Goal: Task Accomplishment & Management: Manage account settings

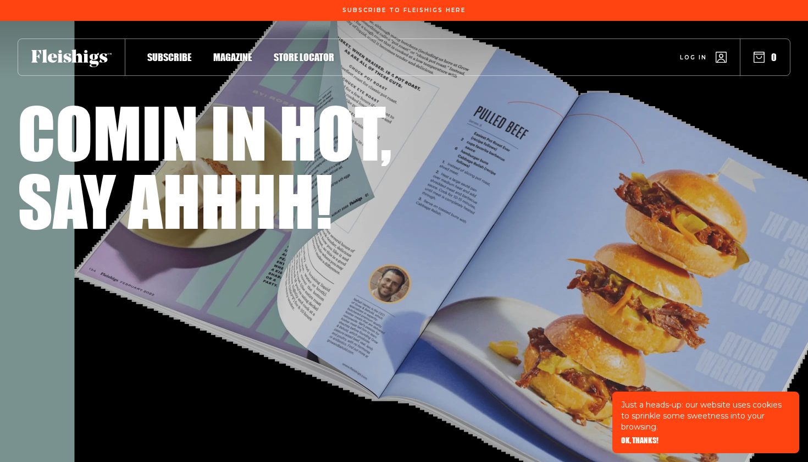
click at [701, 53] on span "Log in" at bounding box center [693, 49] width 27 height 8
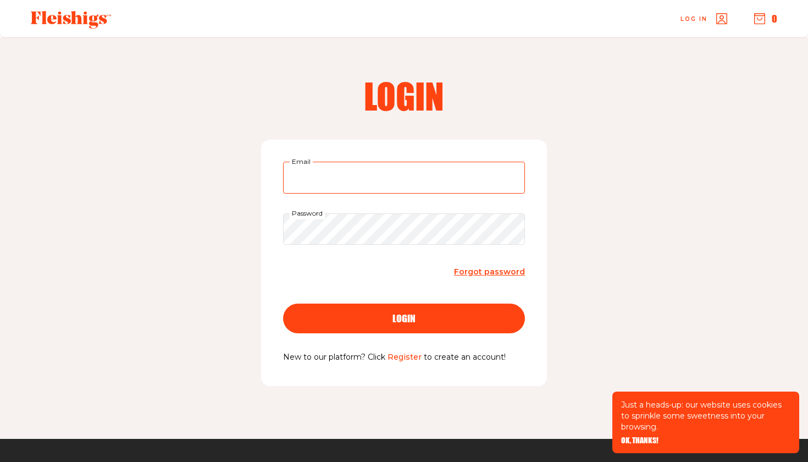
type input "a.ratzer@yahoo.com"
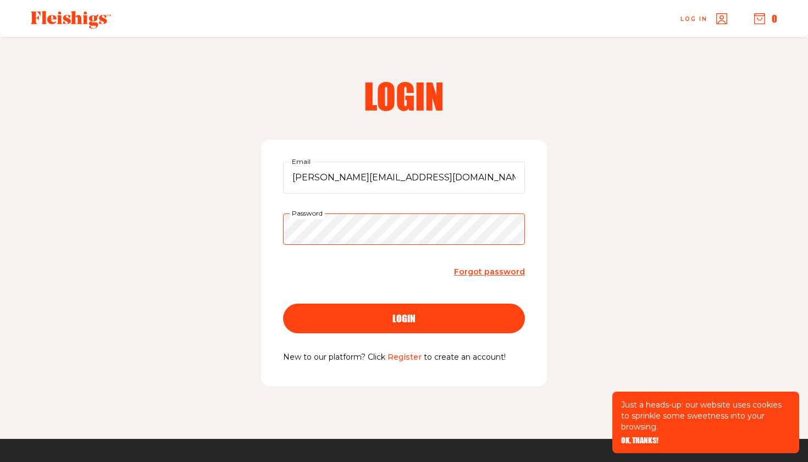
click at [404, 317] on button "login" at bounding box center [404, 318] width 242 height 30
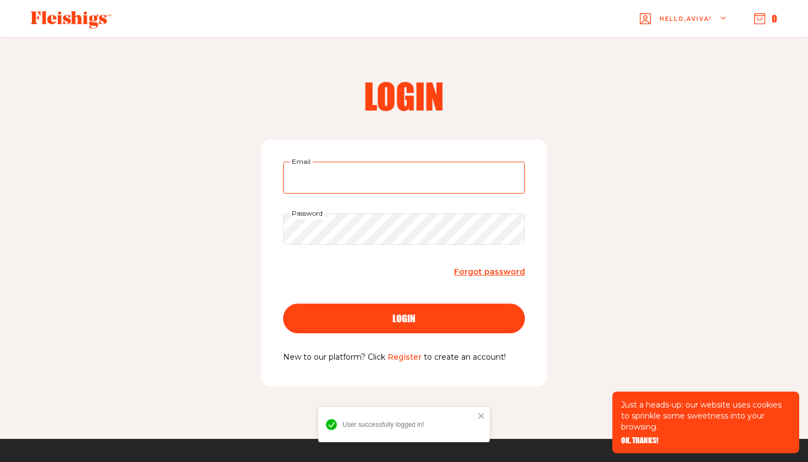
type input "a.ratzer@yahoo.com"
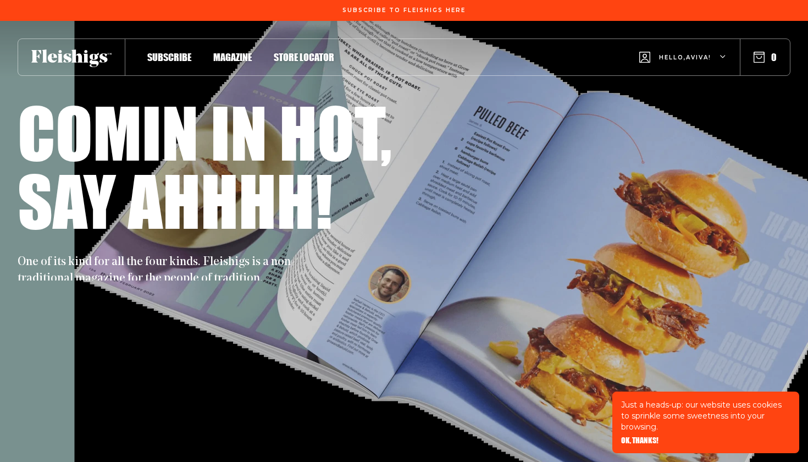
click at [718, 57] on div "Hello, [PERSON_NAME] !" at bounding box center [682, 57] width 87 height 43
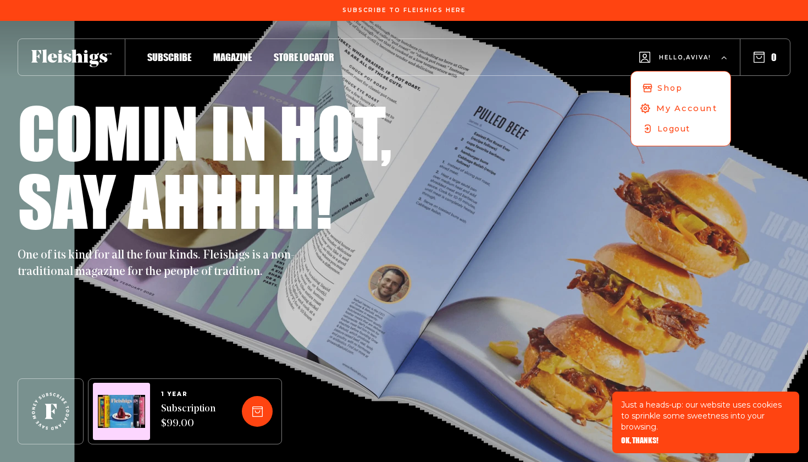
click at [673, 113] on span "My Account" at bounding box center [686, 108] width 61 height 12
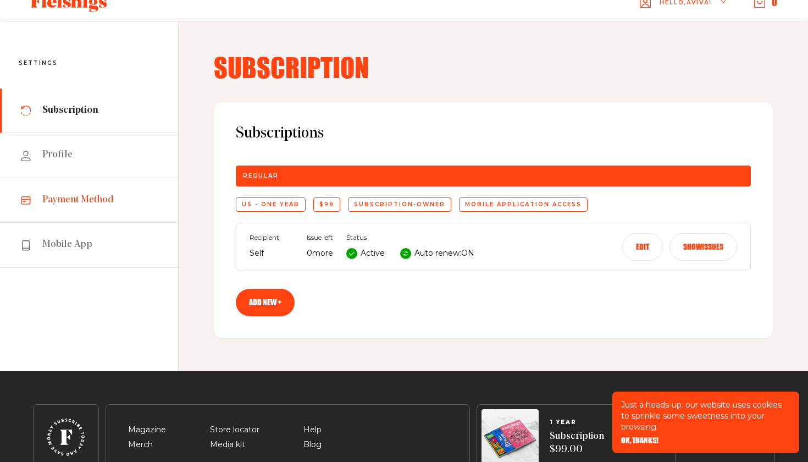
scroll to position [20, 0]
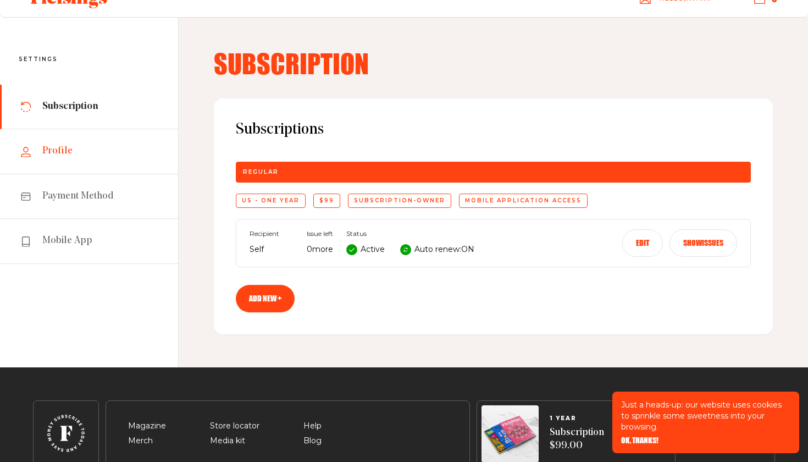
click at [64, 154] on span "Profile" at bounding box center [57, 151] width 30 height 13
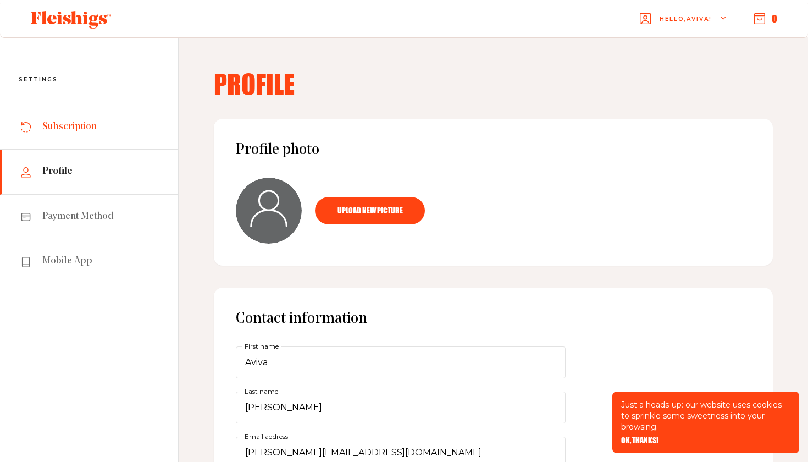
click at [103, 125] on link "Subscription" at bounding box center [89, 127] width 178 height 45
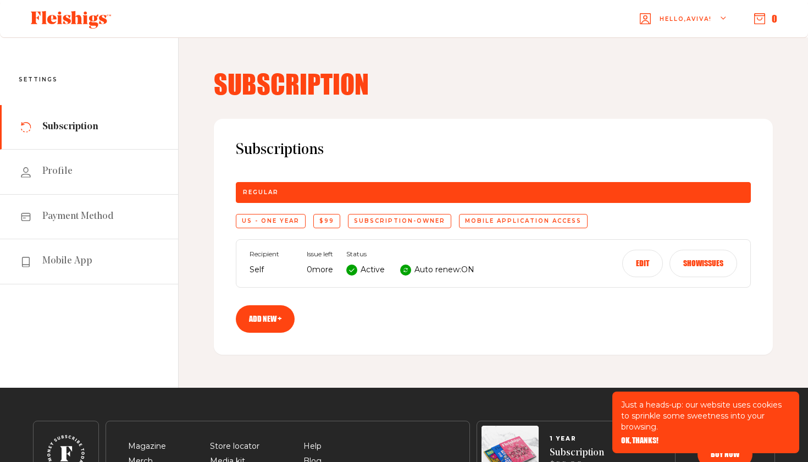
click at [643, 261] on button "Edit" at bounding box center [642, 263] width 41 height 27
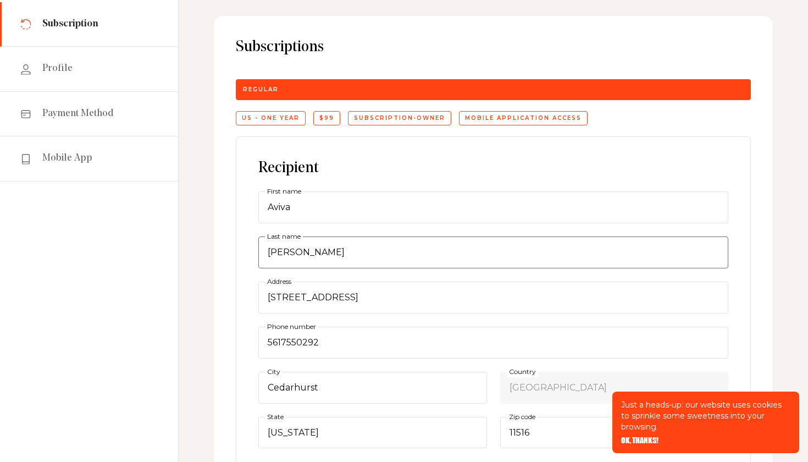
scroll to position [104, 0]
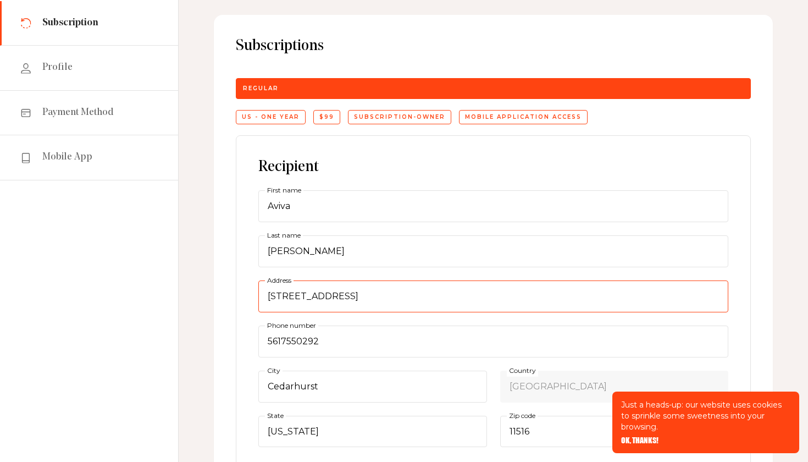
click at [441, 305] on input "607 Broadway" at bounding box center [493, 296] width 470 height 32
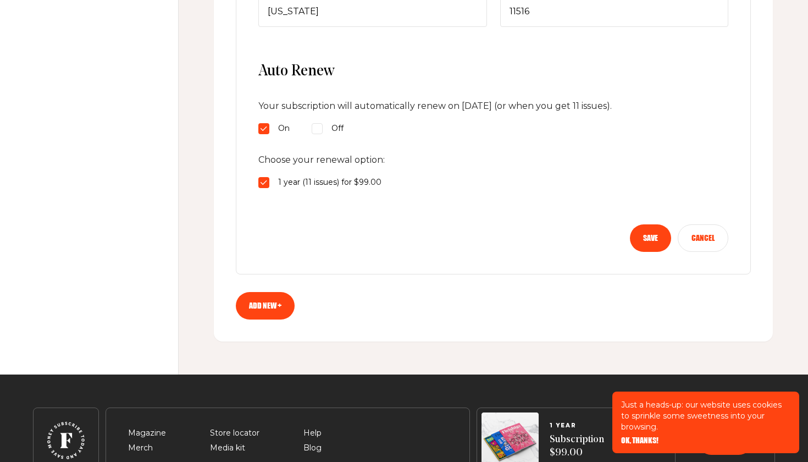
scroll to position [525, 0]
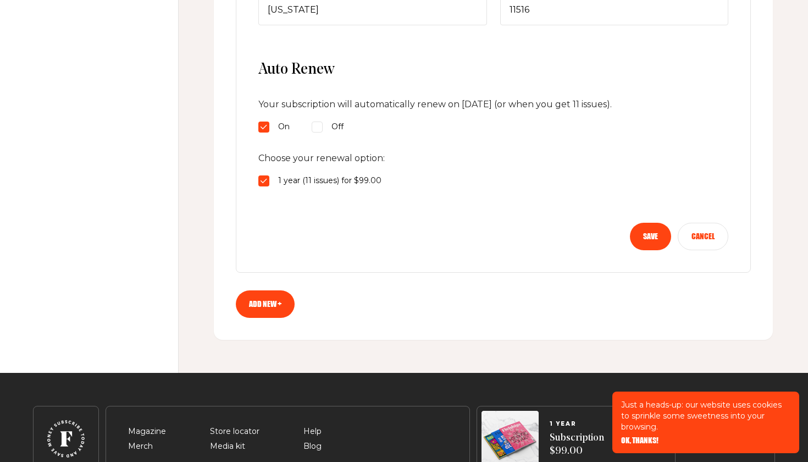
type input "19 Cedar Lane"
click at [269, 127] on input "Off" at bounding box center [263, 126] width 11 height 11
radio input "true"
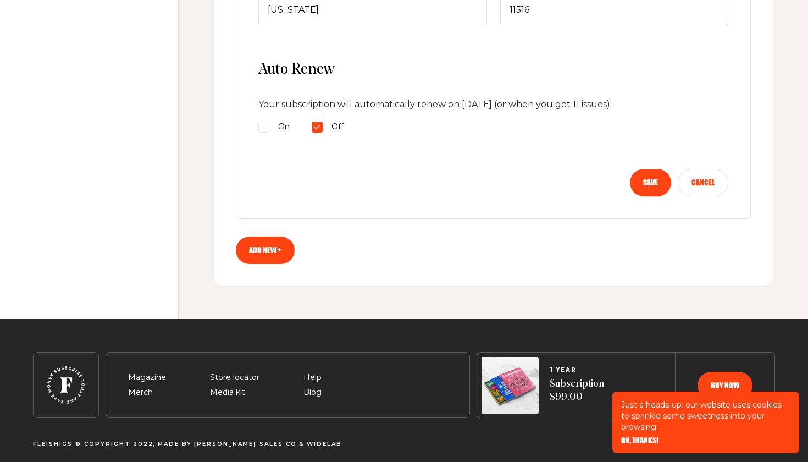
click at [640, 178] on button "Save" at bounding box center [650, 182] width 41 height 27
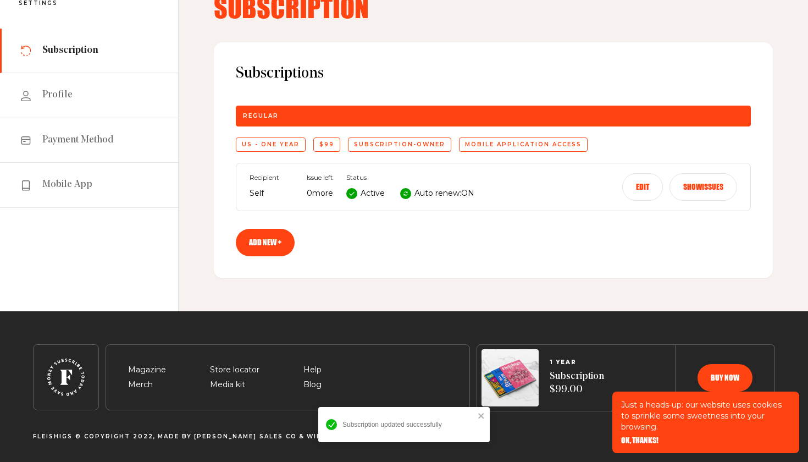
scroll to position [76, 0]
